Goal: Task Accomplishment & Management: Manage account settings

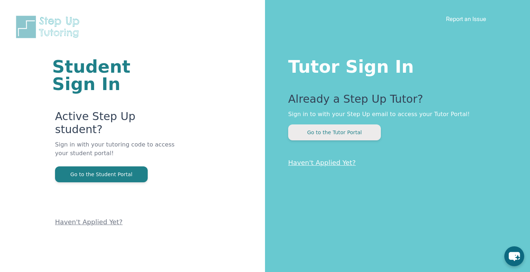
click at [319, 137] on button "Go to the Tutor Portal" at bounding box center [334, 133] width 93 height 16
click at [343, 136] on button "Go to the Tutor Portal" at bounding box center [334, 133] width 93 height 16
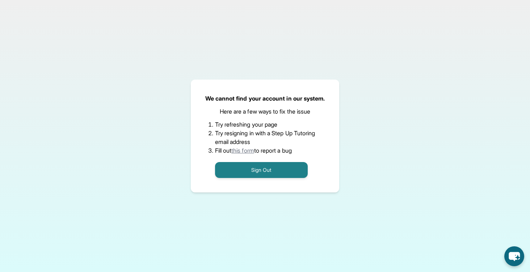
click at [269, 165] on button "Sign Out" at bounding box center [261, 170] width 93 height 16
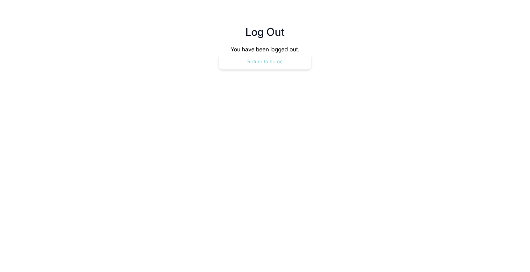
click at [267, 54] on button "Return to home" at bounding box center [265, 62] width 93 height 16
